Goal: Transaction & Acquisition: Purchase product/service

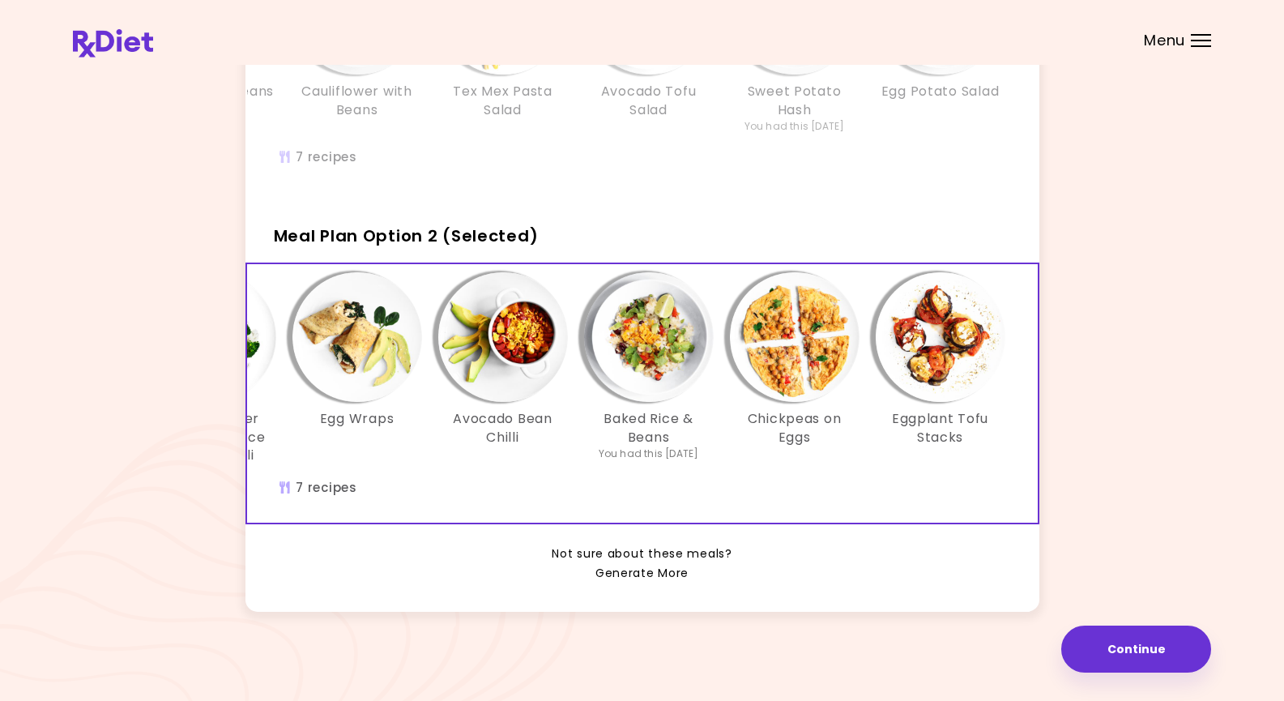
scroll to position [284, 0]
click at [639, 573] on link "Generate More" at bounding box center [641, 573] width 93 height 19
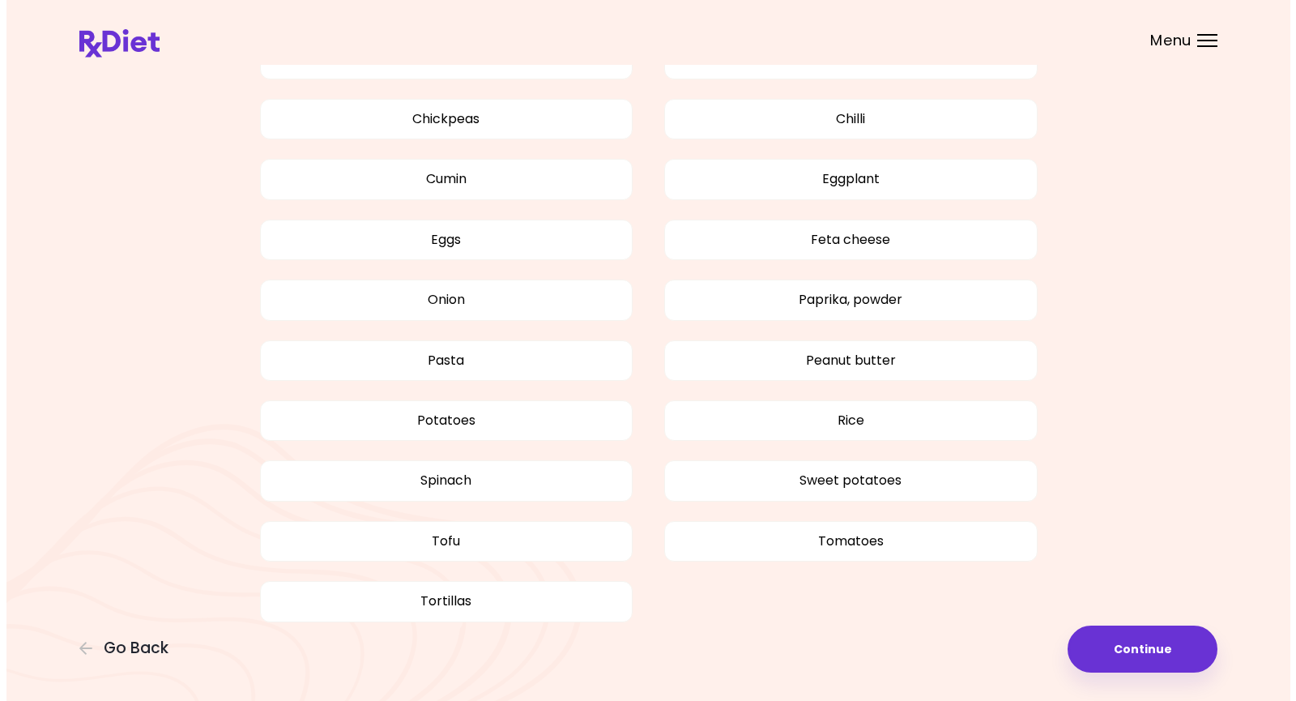
scroll to position [1098, 0]
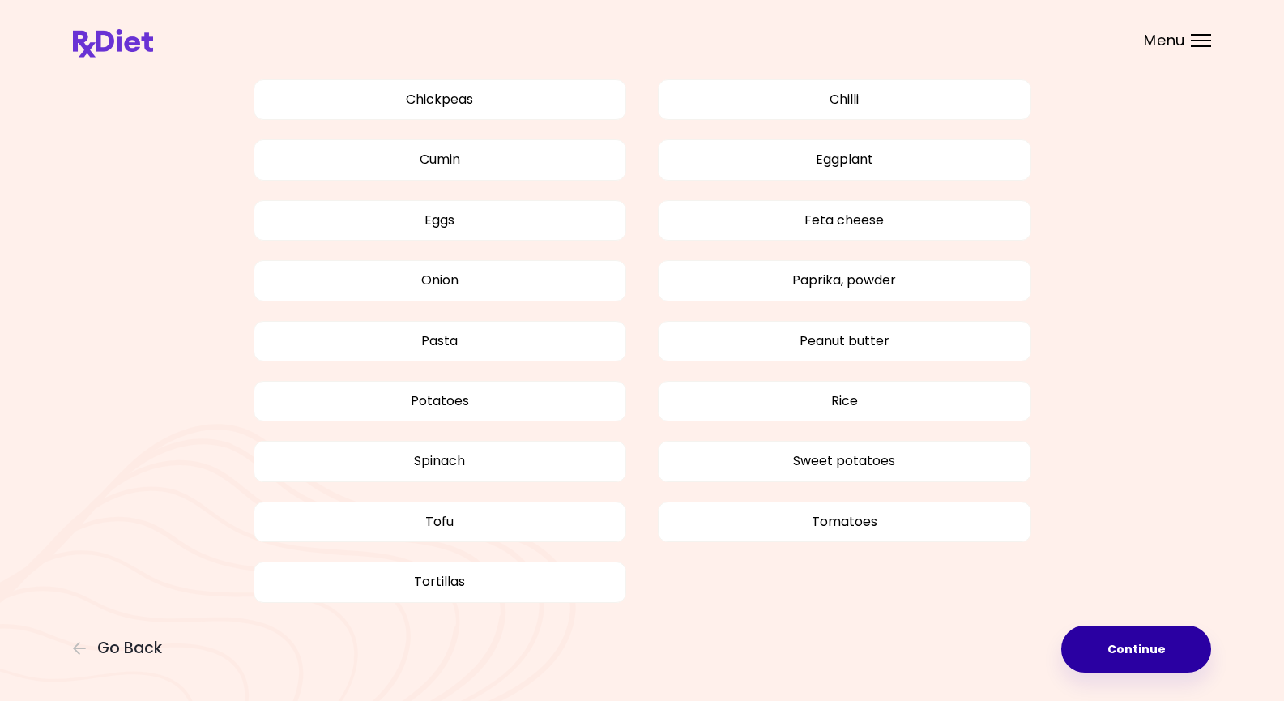
click at [1144, 650] on button "Continue" at bounding box center [1136, 648] width 150 height 47
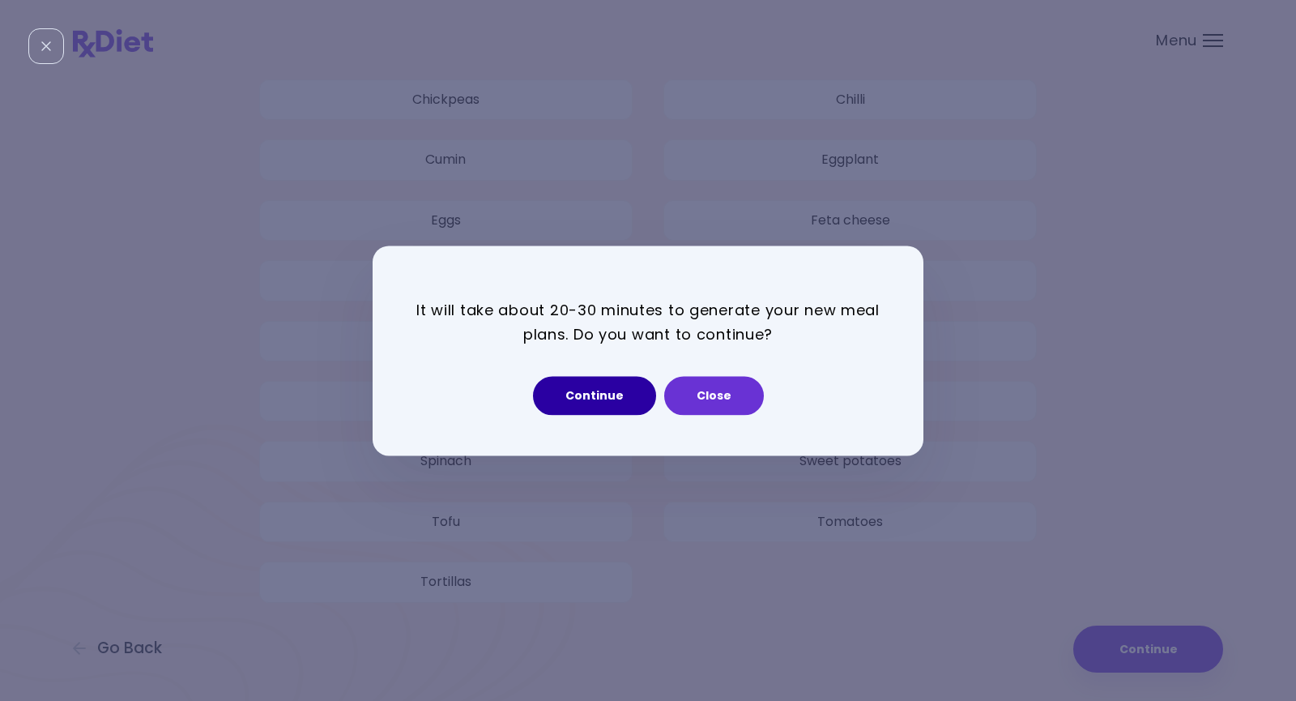
click at [586, 392] on button "Continue" at bounding box center [594, 395] width 123 height 39
select select "*"
